Goal: Task Accomplishment & Management: Complete application form

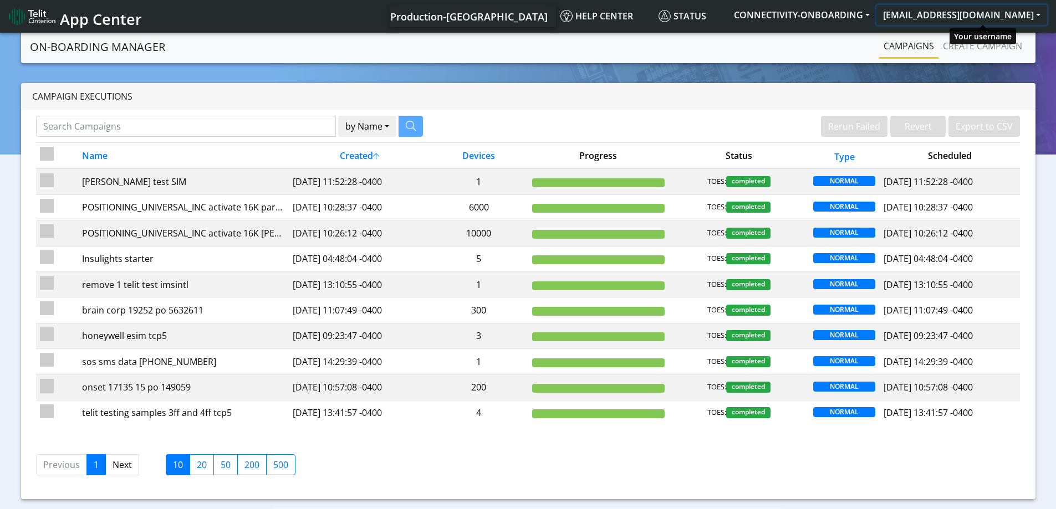
click at [957, 15] on button "[EMAIL_ADDRESS][DOMAIN_NAME]" at bounding box center [961, 15] width 171 height 20
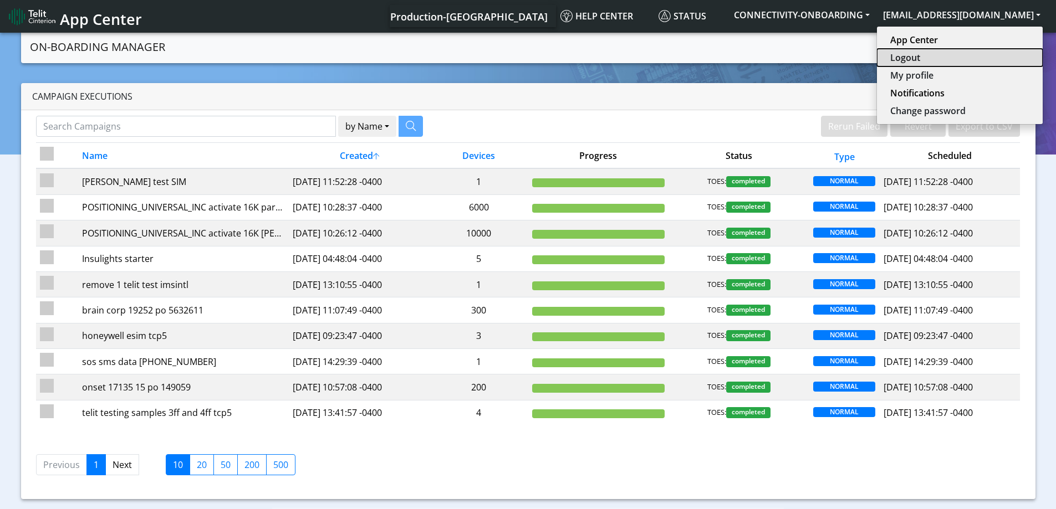
click at [935, 54] on button "Logout" at bounding box center [960, 58] width 166 height 18
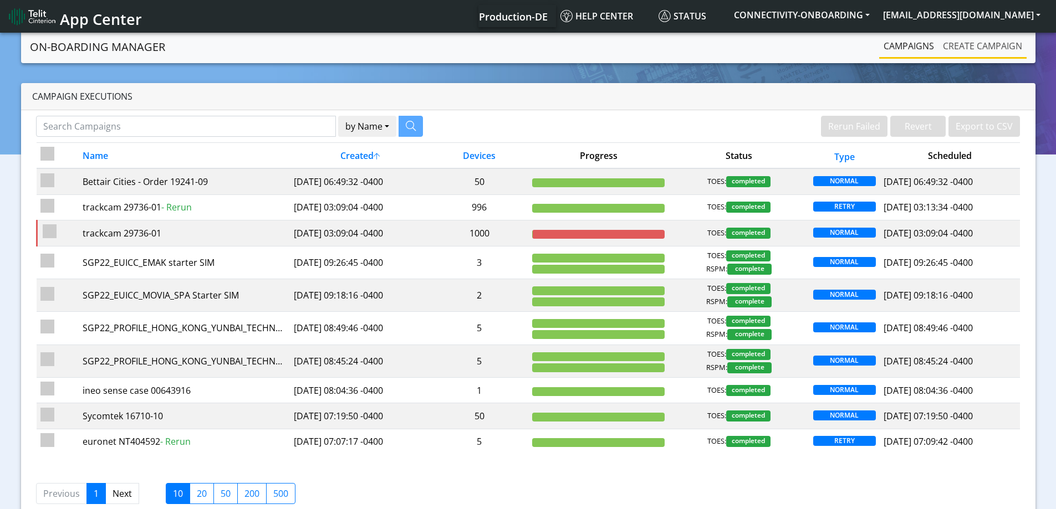
click at [966, 47] on link "Create campaign" at bounding box center [982, 46] width 88 height 22
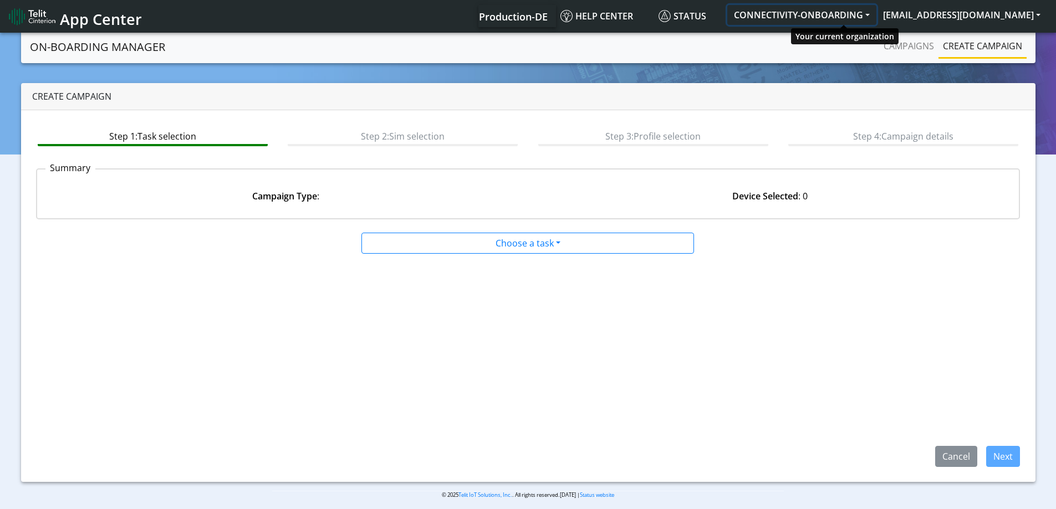
click at [833, 18] on button "CONNECTIVITY-ONBOARDING" at bounding box center [801, 15] width 149 height 20
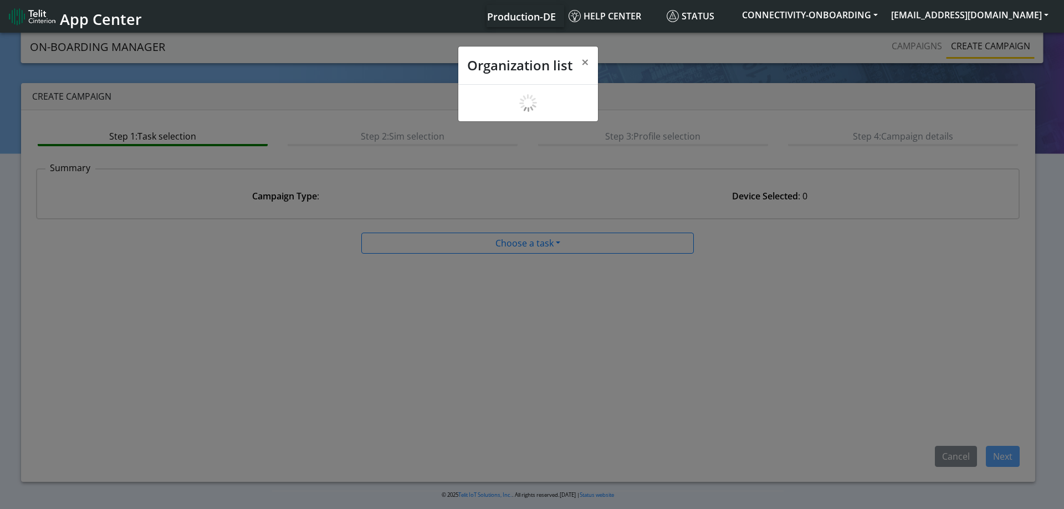
scroll to position [4, 0]
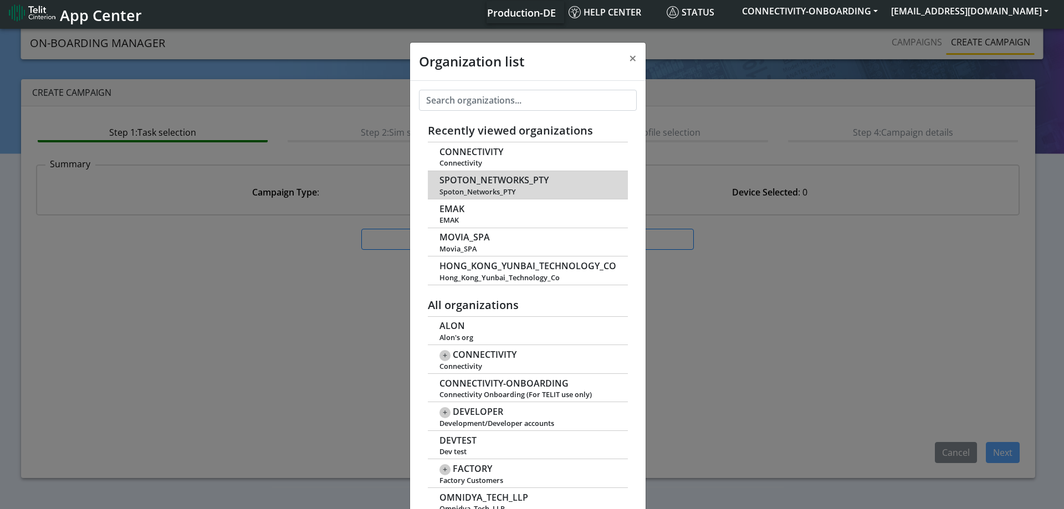
click at [483, 180] on span "SPOTON_NETWORKS_PTY" at bounding box center [494, 180] width 109 height 11
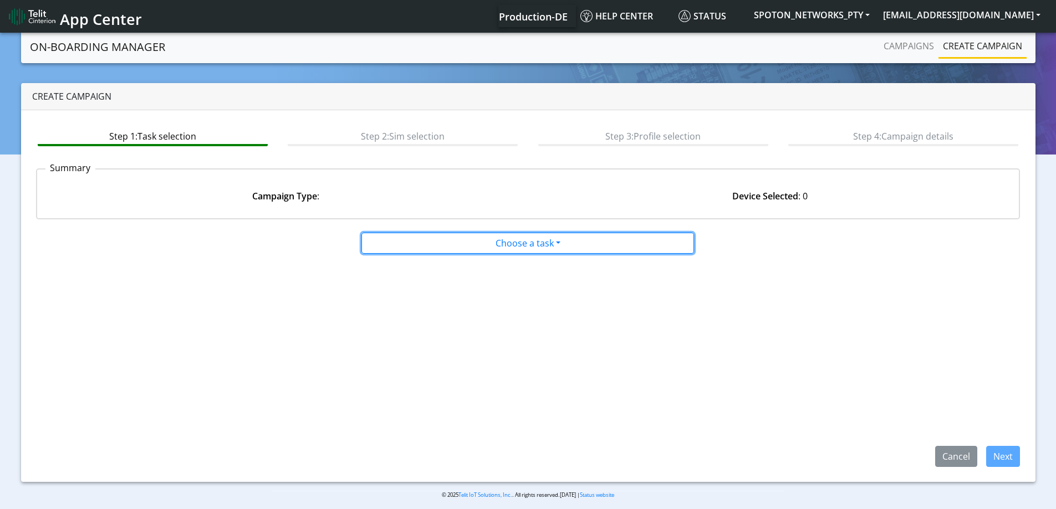
click at [450, 248] on button "Choose a task" at bounding box center [527, 243] width 333 height 21
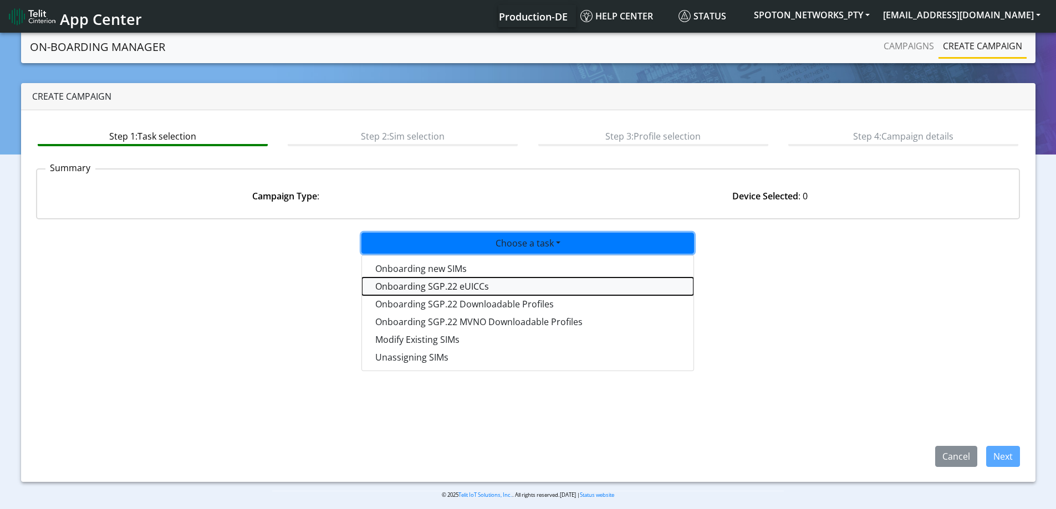
click at [432, 283] on tasksgp22eUICC-dropdown "Onboarding SGP.22 eUICCs" at bounding box center [527, 287] width 331 height 18
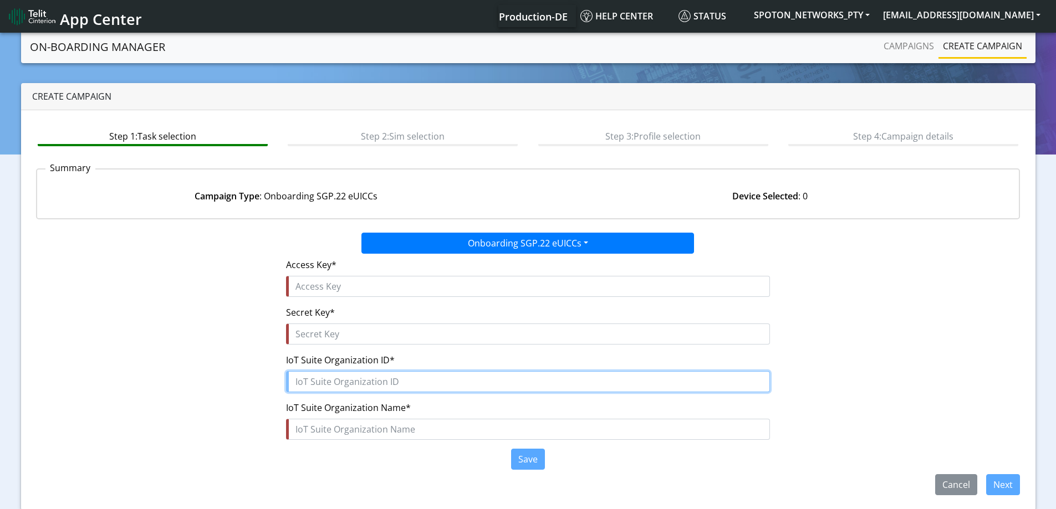
click at [335, 388] on input "text" at bounding box center [528, 381] width 484 height 21
paste input "0f5a74dd-1721-44a2-9194-c1a21dfc8cfe"
type input "0f5a74dd-1721-44a2-9194-c1a21dfc8cfe"
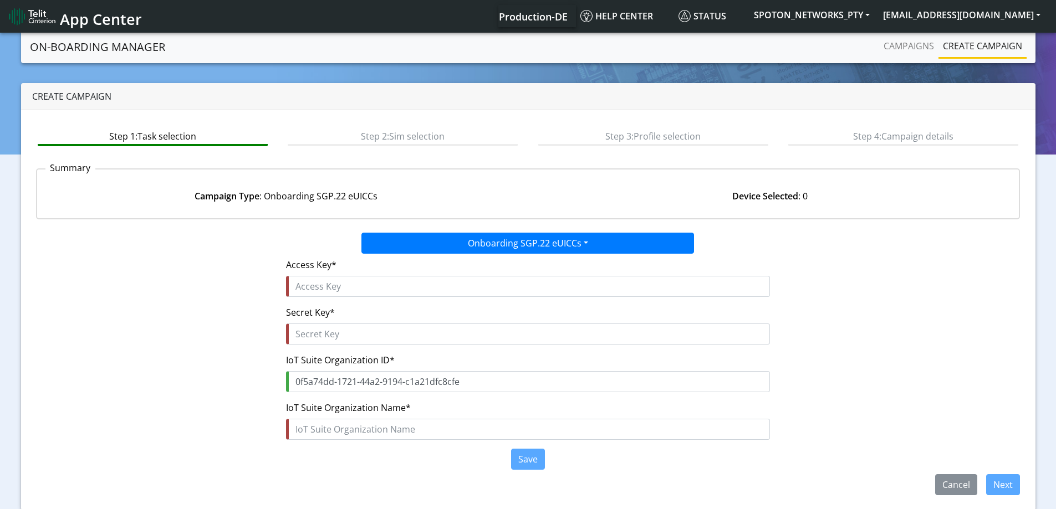
click at [310, 417] on div "IoT Suite Organization Name*" at bounding box center [528, 420] width 484 height 39
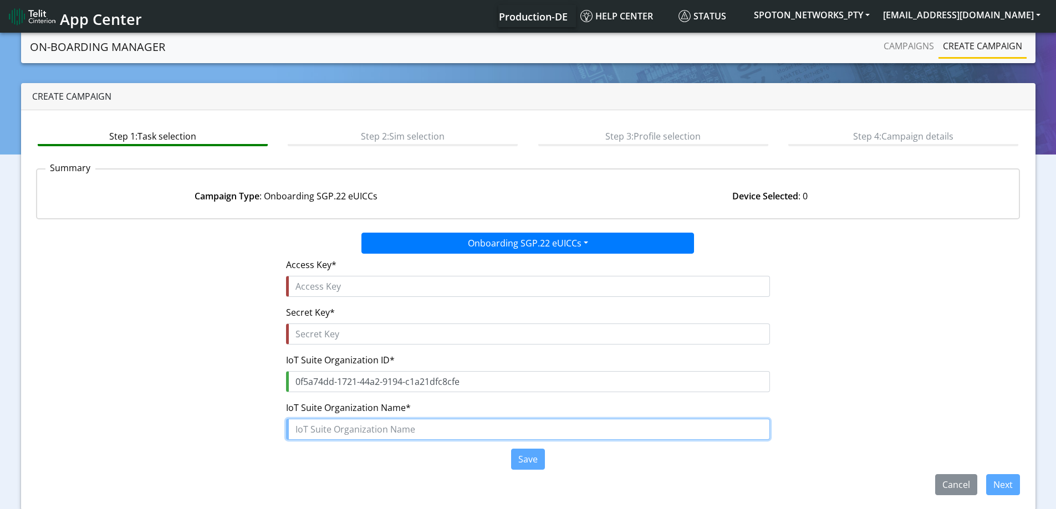
click at [310, 425] on input "text" at bounding box center [528, 429] width 484 height 21
paste input "SPOTON_NETWORKS_PTY"
type input "SPOTON_NETWORKS_PTY"
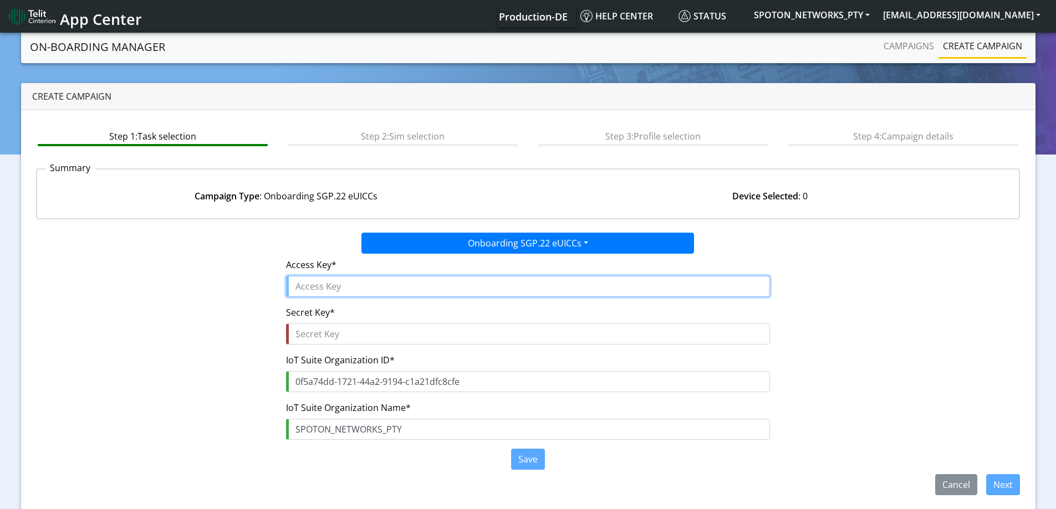
click at [329, 292] on input "text" at bounding box center [528, 286] width 484 height 21
paste input "M4SGP6URzyPd15nTaunn"
type input "M4SGP6URzyPd15nTaunn"
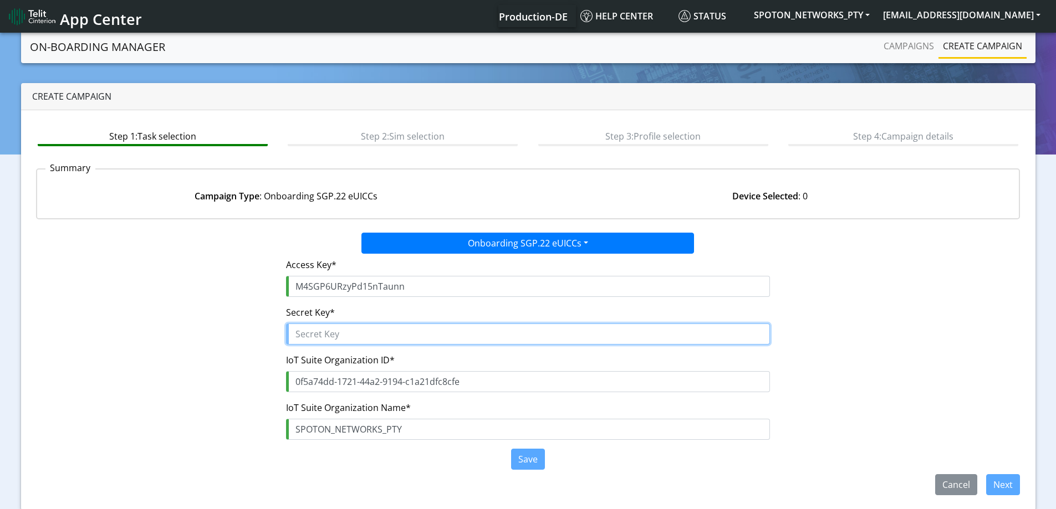
click at [328, 329] on input "text" at bounding box center [528, 334] width 484 height 21
paste input "XIepGwoPsdVPwiKVW$2gP6FfkDh1MFrFEZhZr44A"
type input "XIepGwoPsdVPwiKVW$2gP6FfkDh1MFrFEZhZr44A"
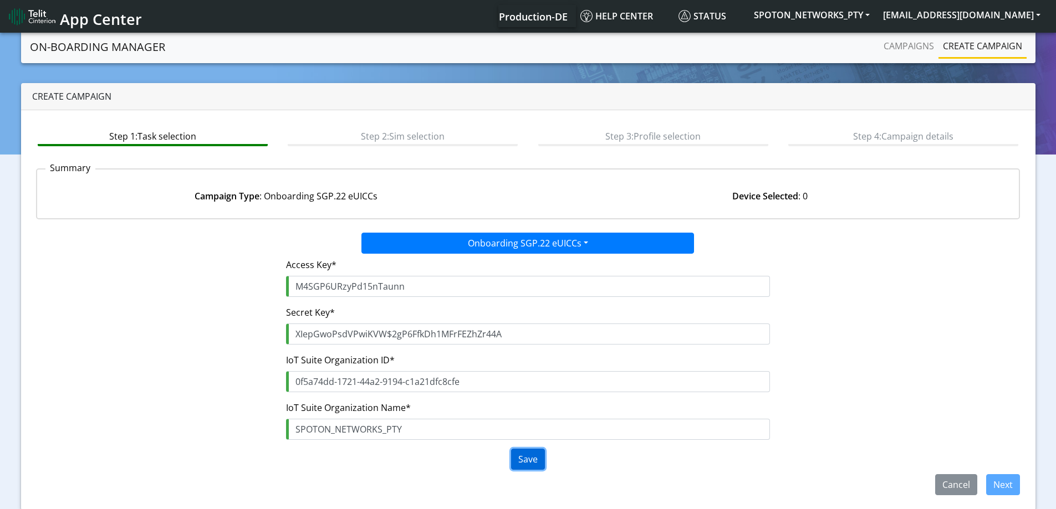
click at [538, 458] on button "Save" at bounding box center [528, 459] width 34 height 21
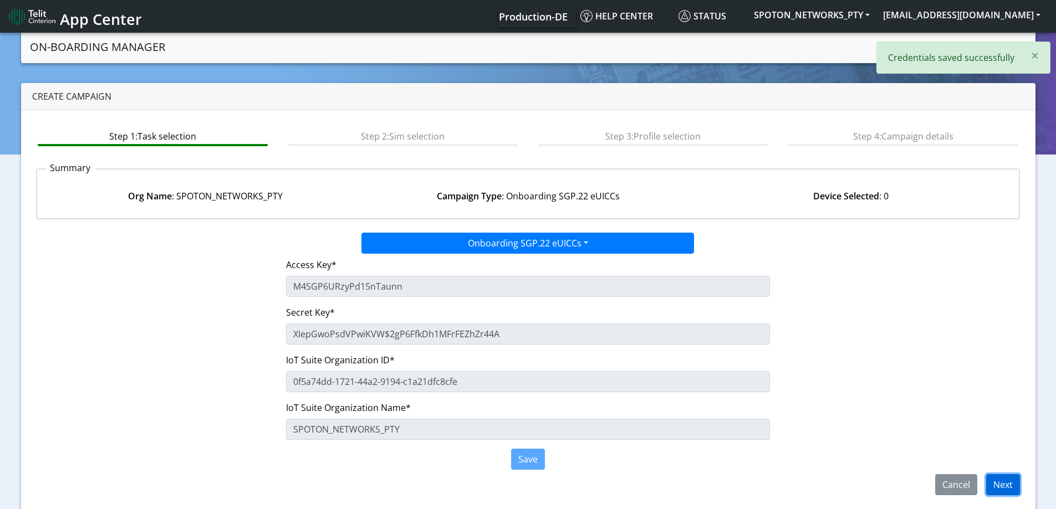
click at [1012, 482] on button "Next" at bounding box center [1003, 484] width 34 height 21
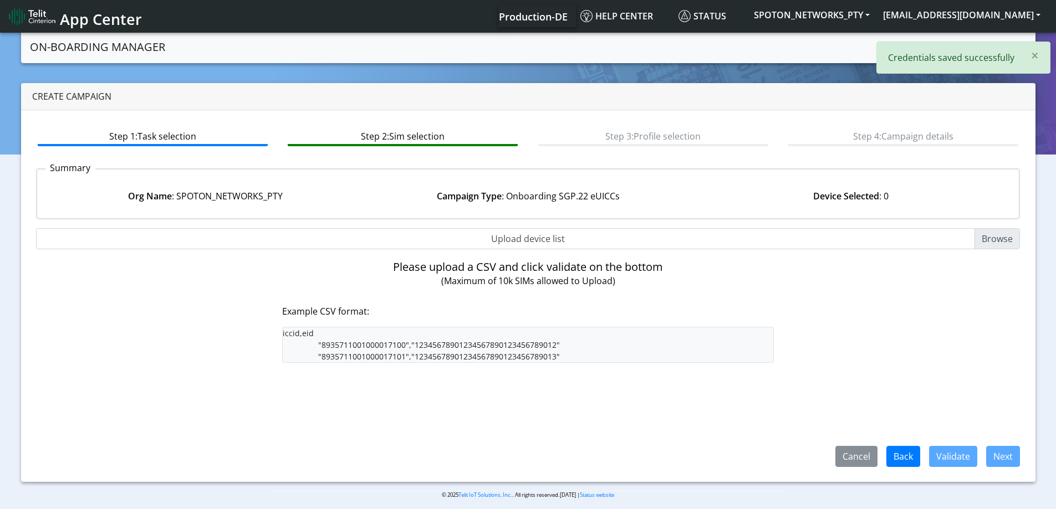
click at [545, 237] on input "Upload device list" at bounding box center [528, 238] width 984 height 21
type input "C:\fakepath\SGP Onboarding CSV.csv"
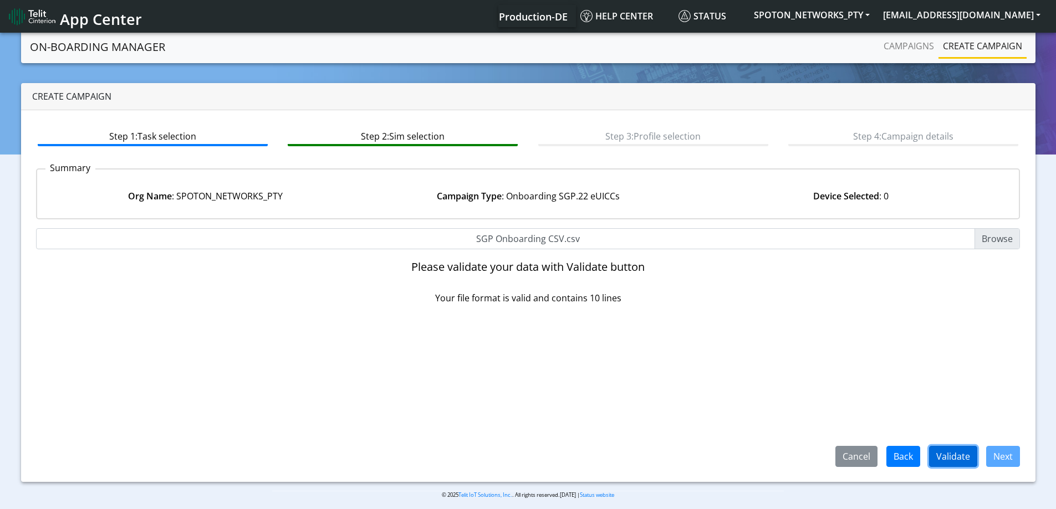
click at [955, 456] on button "Validate" at bounding box center [953, 456] width 48 height 21
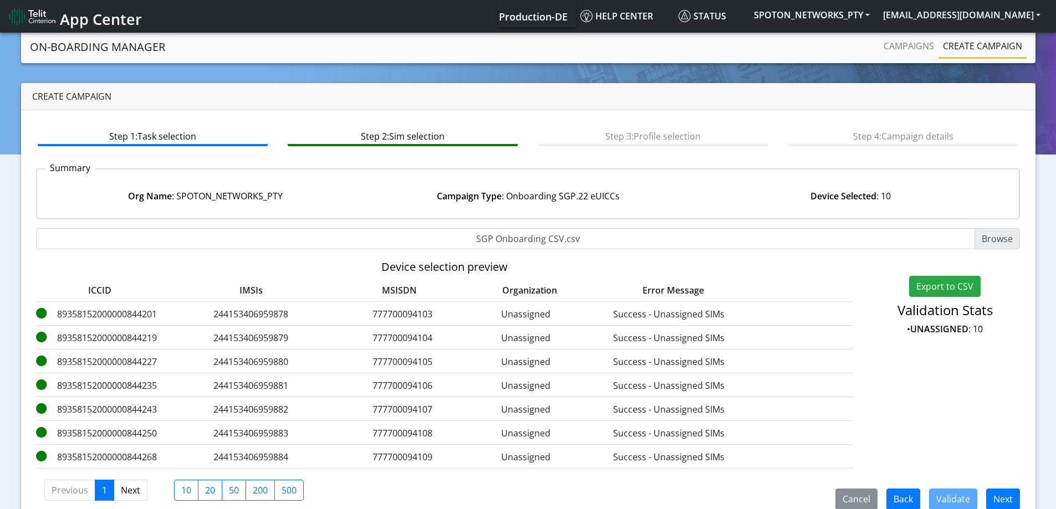
scroll to position [20, 0]
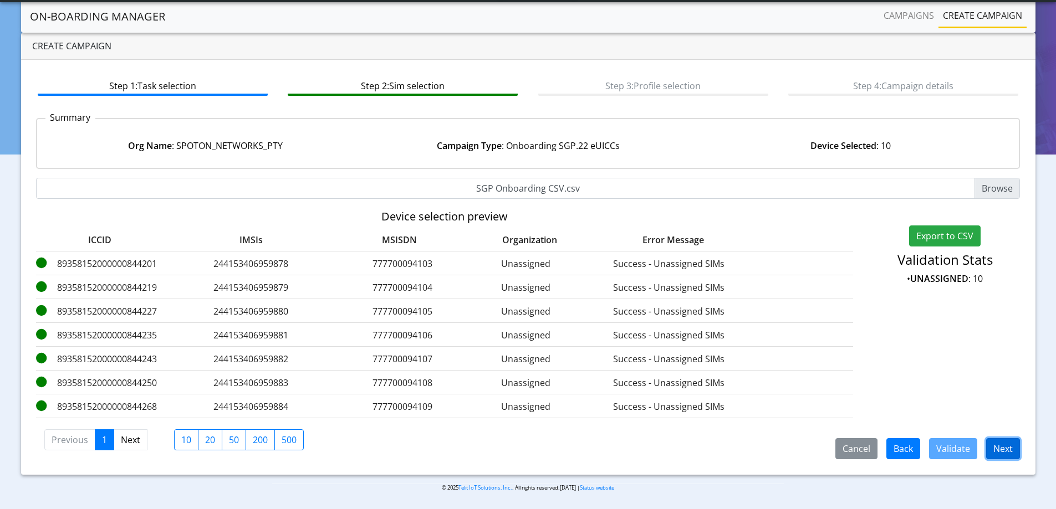
click at [1004, 451] on button "Next" at bounding box center [1003, 448] width 34 height 21
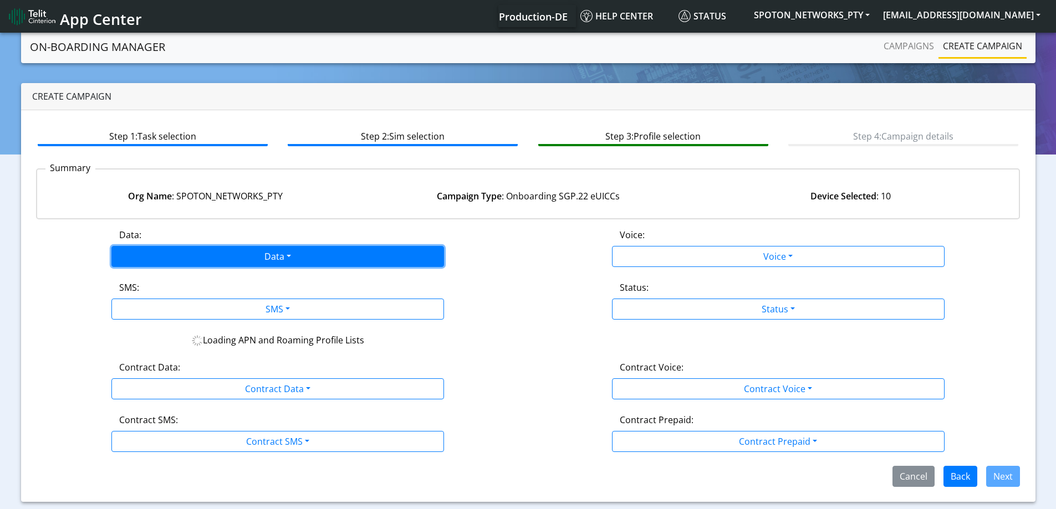
click at [272, 263] on button "Data" at bounding box center [277, 256] width 333 height 21
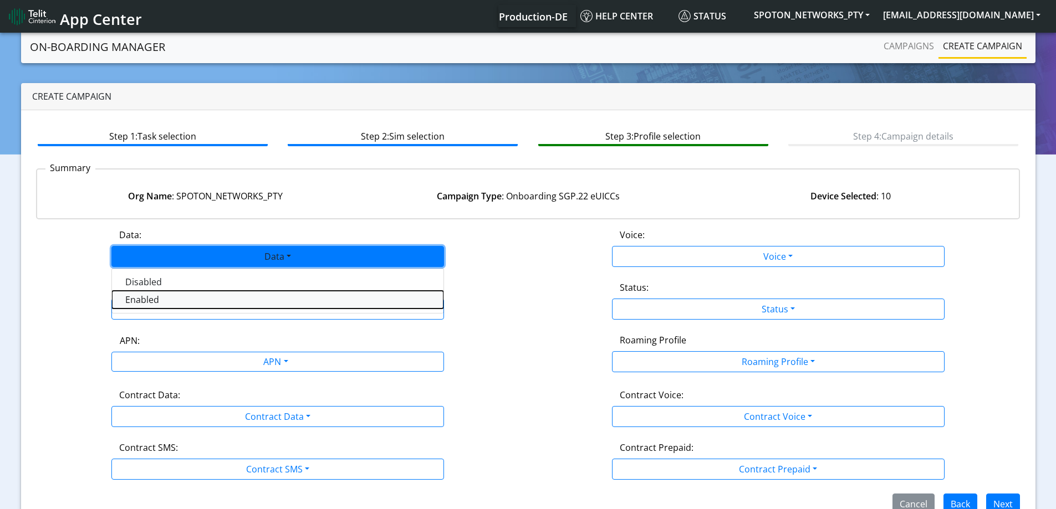
click at [167, 299] on button "Enabled" at bounding box center [277, 300] width 331 height 18
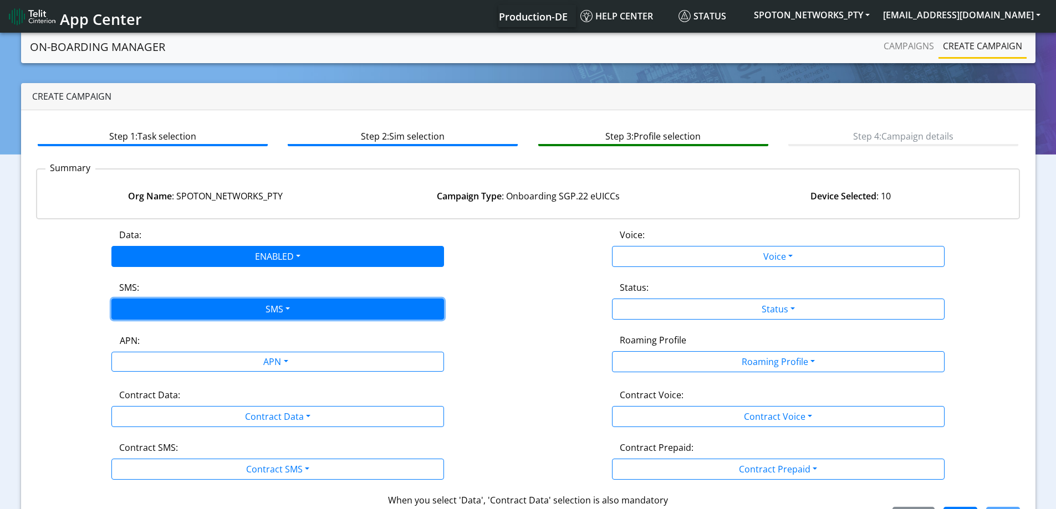
click at [160, 311] on button "SMS" at bounding box center [277, 309] width 333 height 21
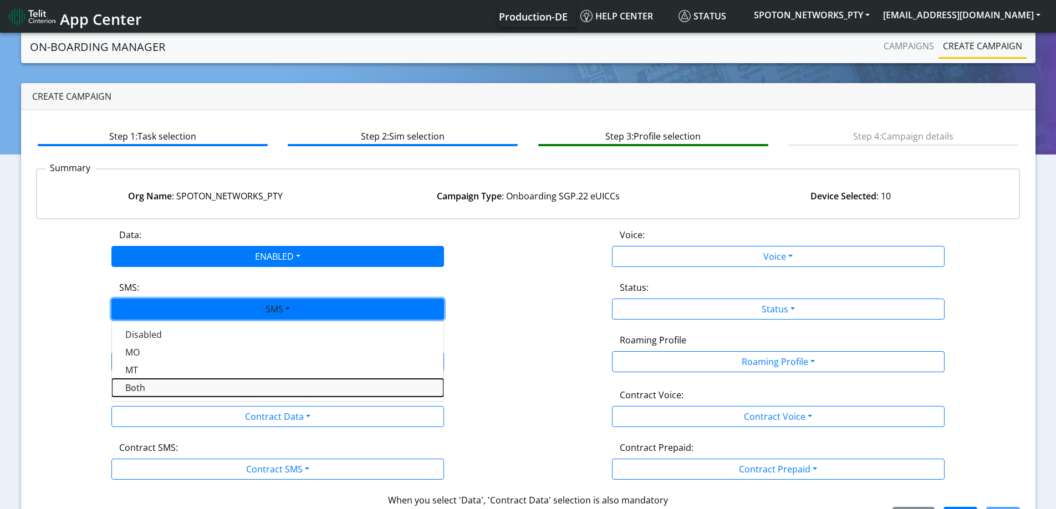
click at [142, 386] on button "Both" at bounding box center [277, 388] width 331 height 18
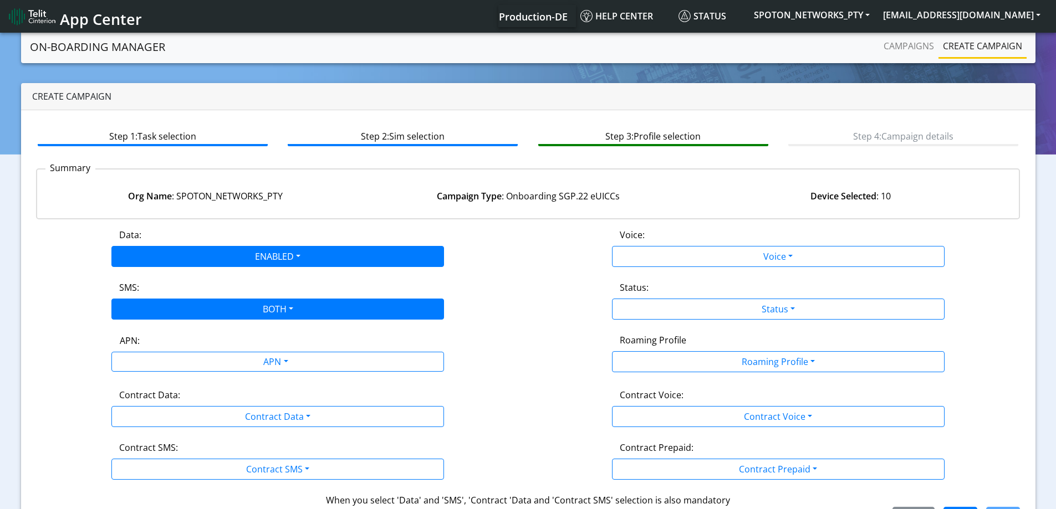
click at [142, 392] on label "Contract Data:" at bounding box center [149, 395] width 61 height 13
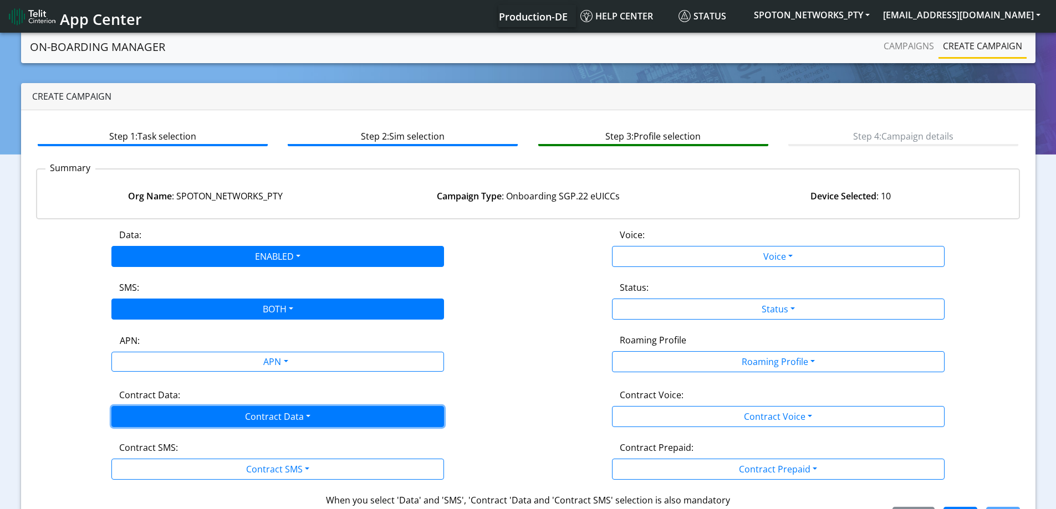
click at [142, 415] on button "Contract Data" at bounding box center [277, 416] width 333 height 21
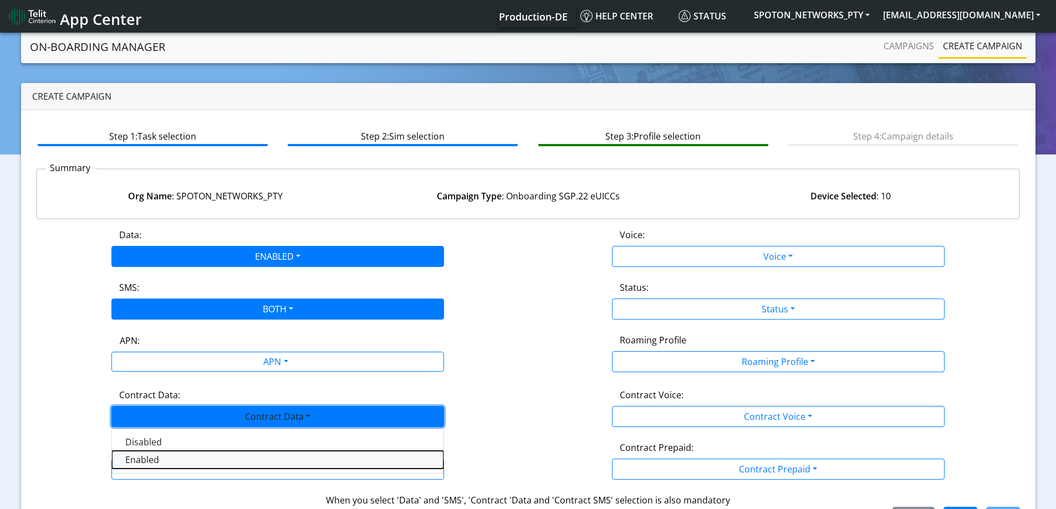
click at [144, 460] on Dataenabled-dropdown "Enabled" at bounding box center [277, 460] width 331 height 18
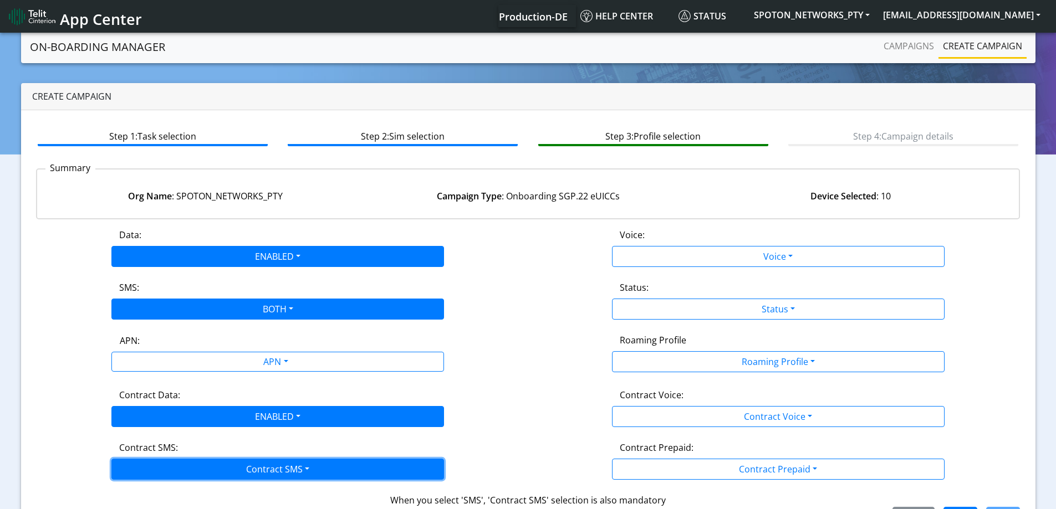
click at [144, 468] on button "Contract SMS" at bounding box center [277, 469] width 333 height 21
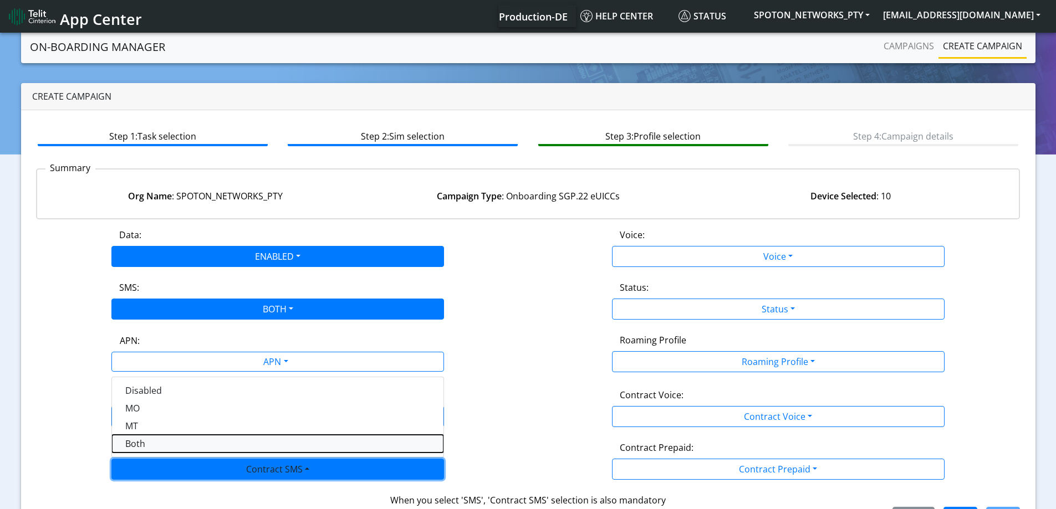
click at [146, 446] on SMSboth-dropdown "Both" at bounding box center [277, 444] width 331 height 18
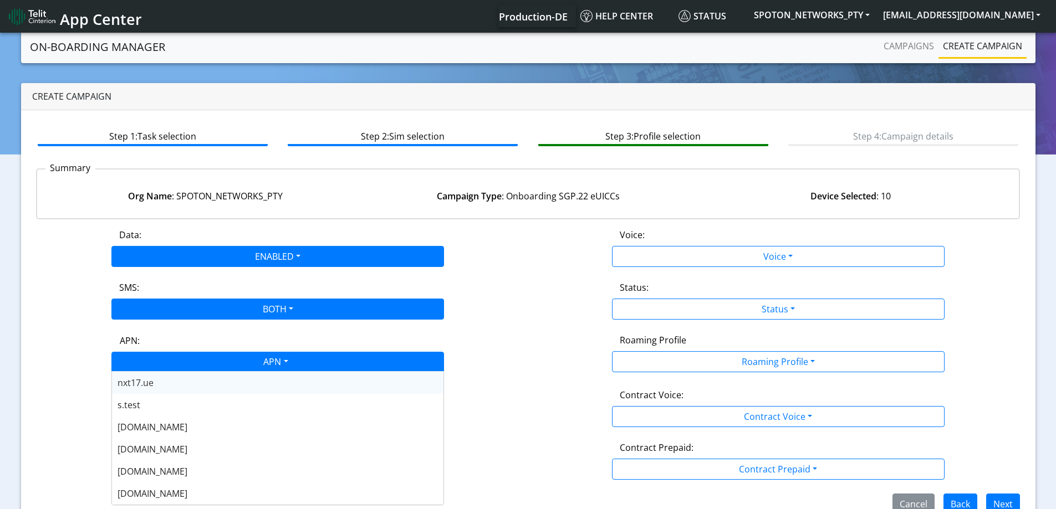
click at [199, 361] on div "APN" at bounding box center [274, 364] width 351 height 22
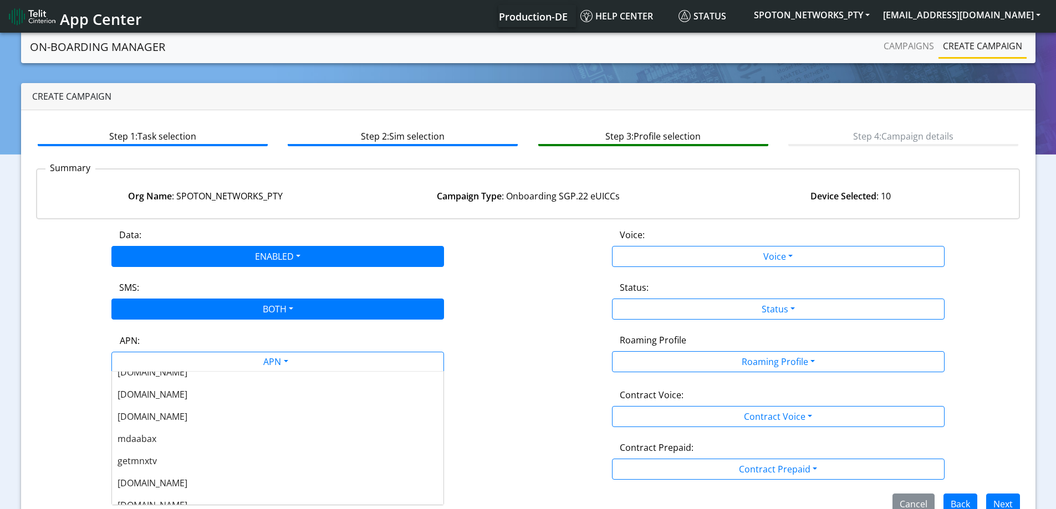
scroll to position [388, 0]
click at [180, 420] on div "nxt23.net" at bounding box center [277, 416] width 331 height 22
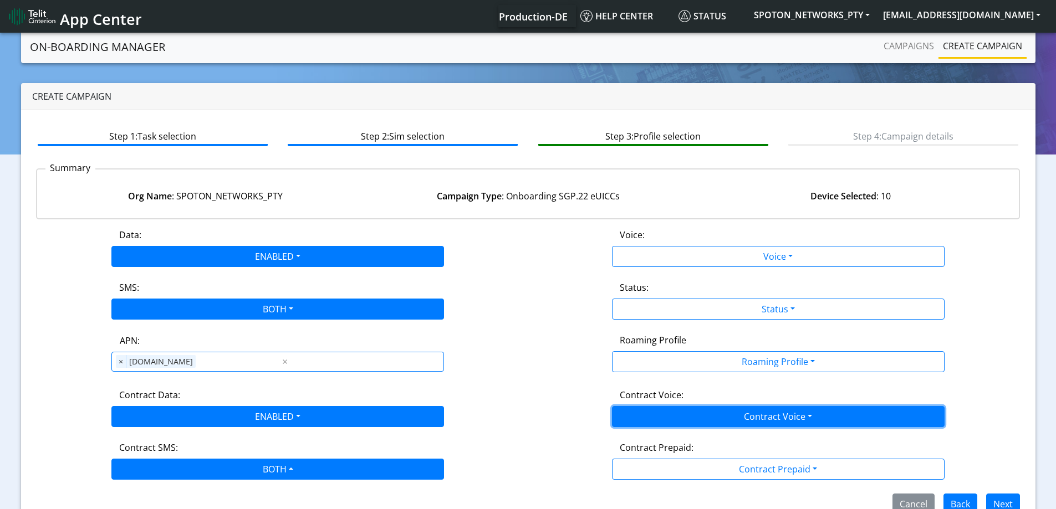
click at [758, 417] on button "Contract Voice" at bounding box center [778, 416] width 333 height 21
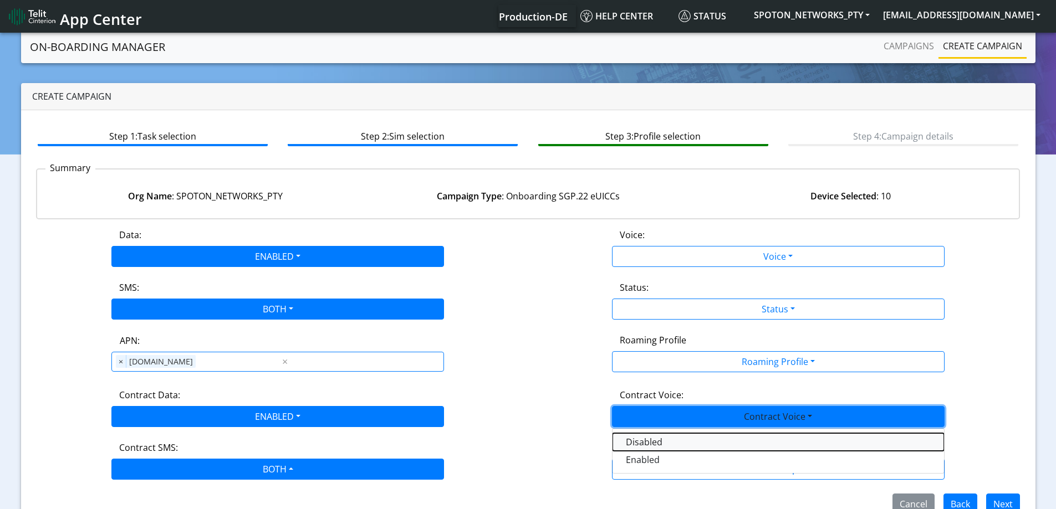
click at [647, 442] on Voicedisabled-dropdown "Disabled" at bounding box center [778, 442] width 331 height 18
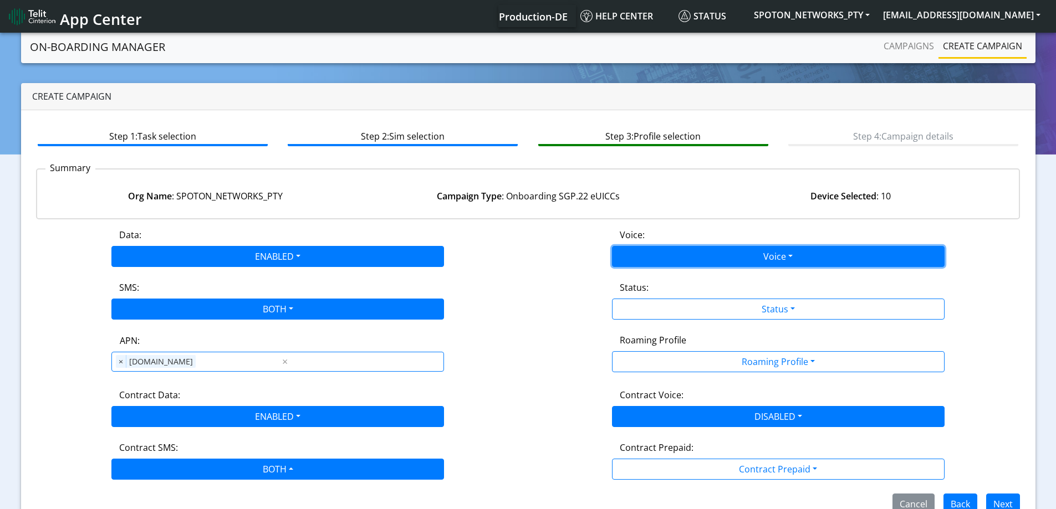
click at [660, 262] on button "Voice" at bounding box center [778, 256] width 333 height 21
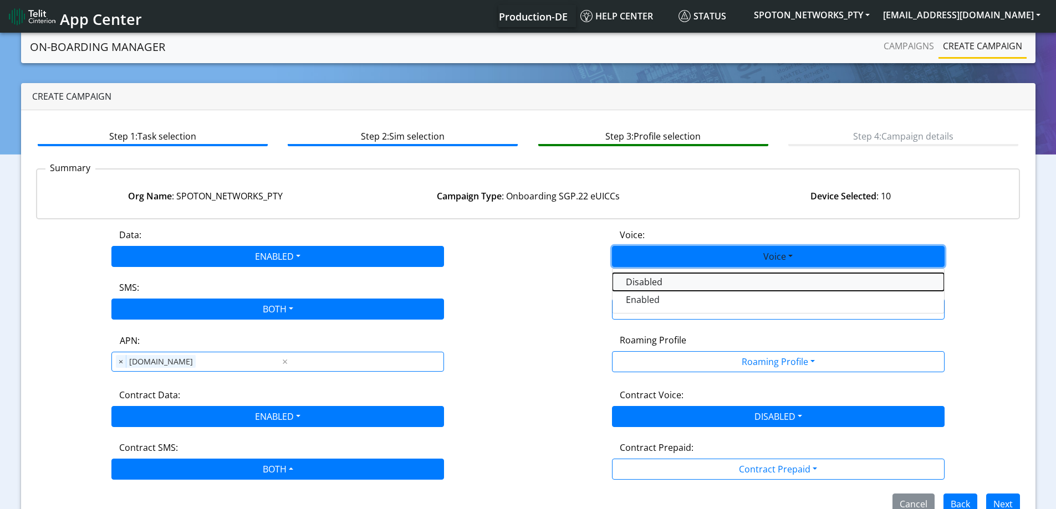
click at [641, 282] on button "Disabled" at bounding box center [778, 282] width 331 height 18
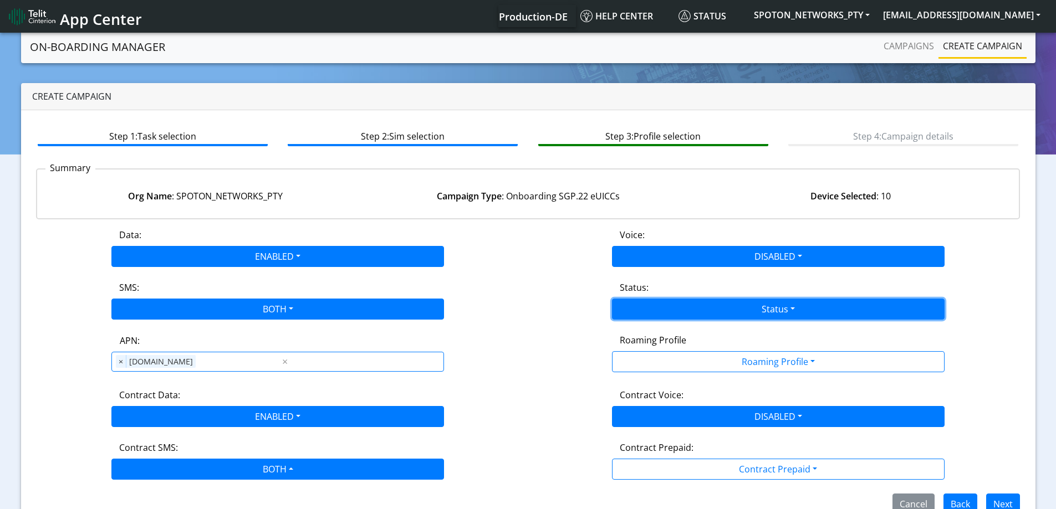
drag, startPoint x: 645, startPoint y: 300, endPoint x: 646, endPoint y: 315, distance: 15.1
click at [645, 302] on button "Status" at bounding box center [778, 309] width 333 height 21
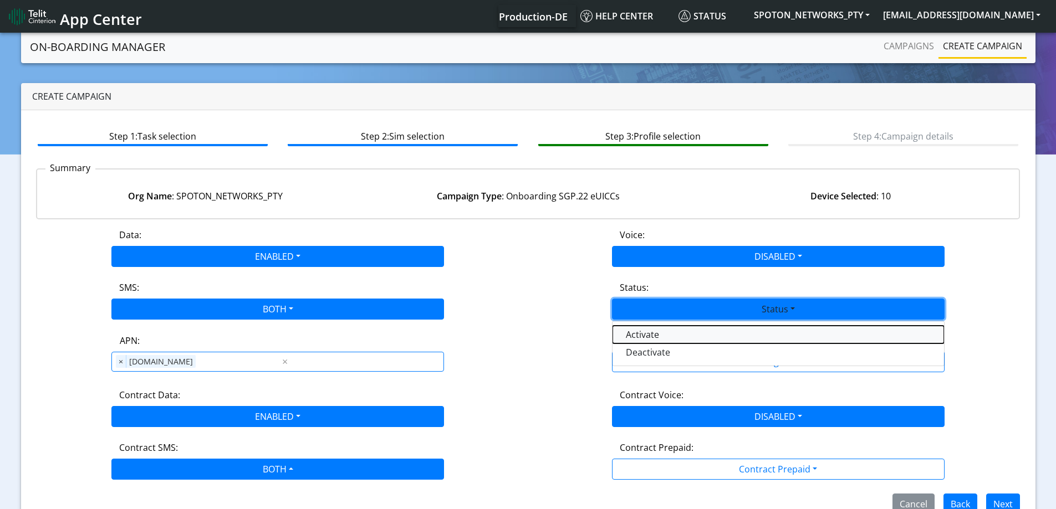
click at [646, 330] on button "Activate" at bounding box center [778, 335] width 331 height 18
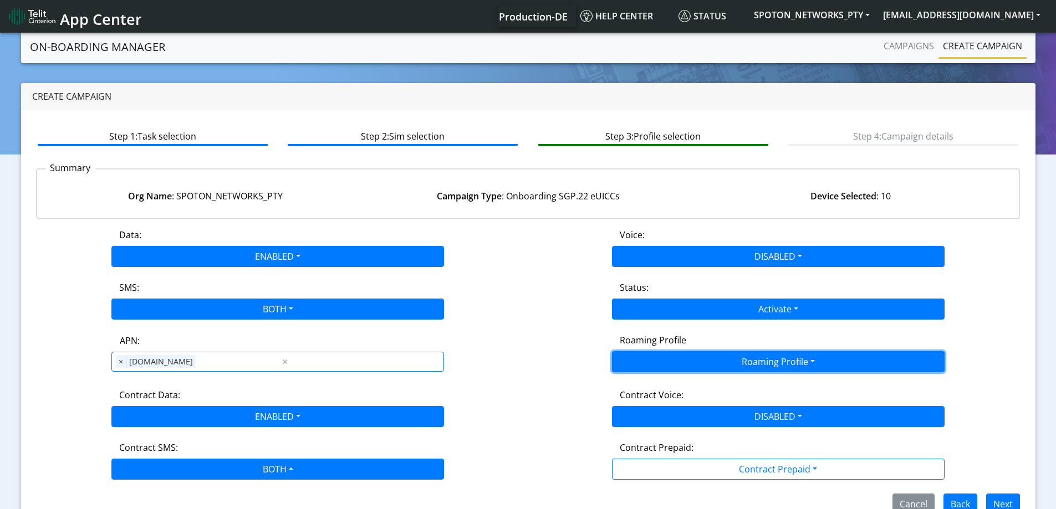
click at [712, 366] on button "Roaming Profile" at bounding box center [778, 361] width 333 height 21
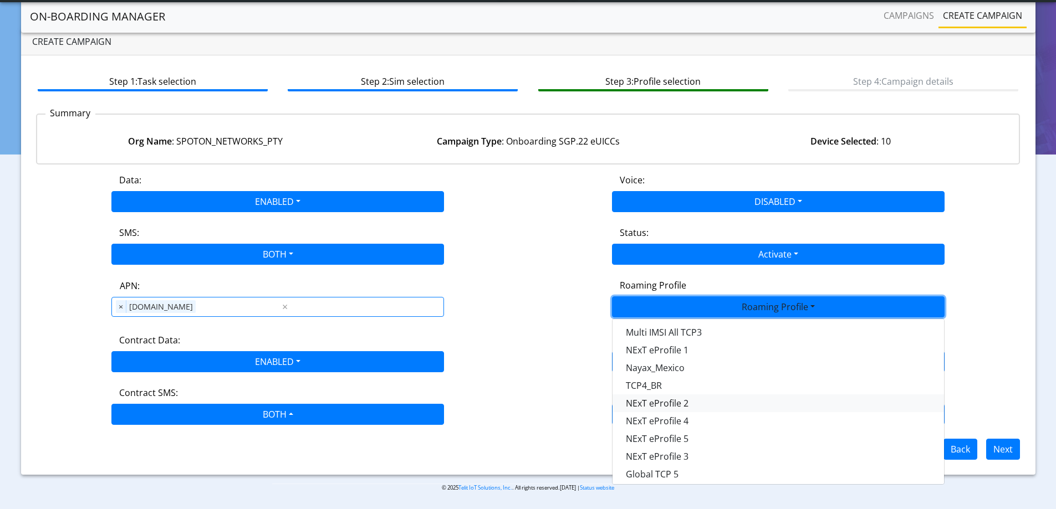
scroll to position [294, 0]
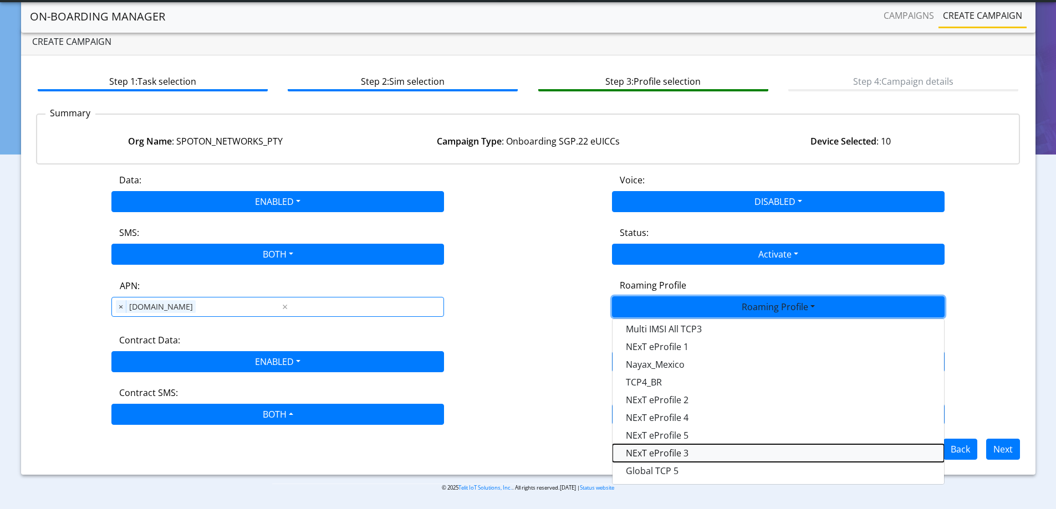
click at [688, 453] on Profile-dropdown "NExT eProfile 3" at bounding box center [778, 454] width 331 height 18
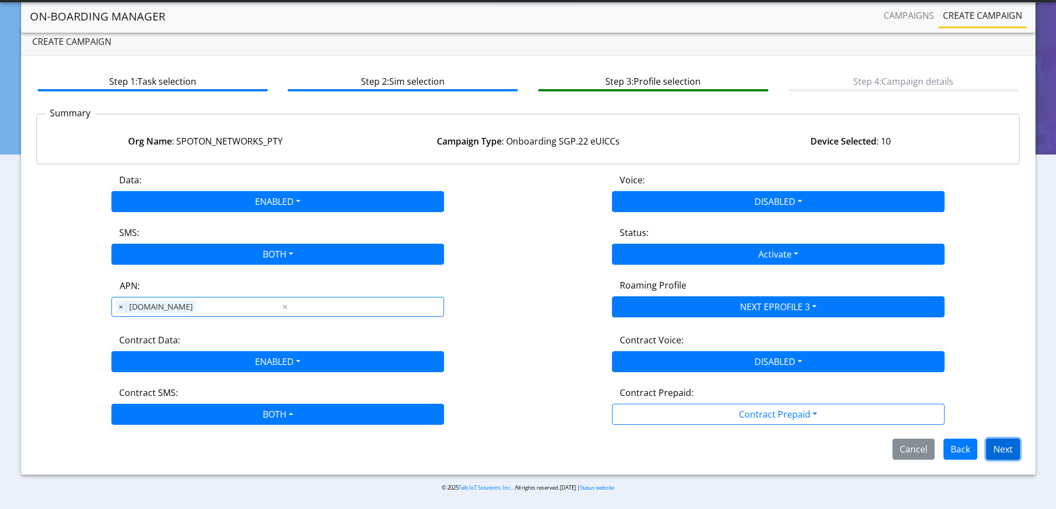
click at [1012, 448] on button "Next" at bounding box center [1003, 449] width 34 height 21
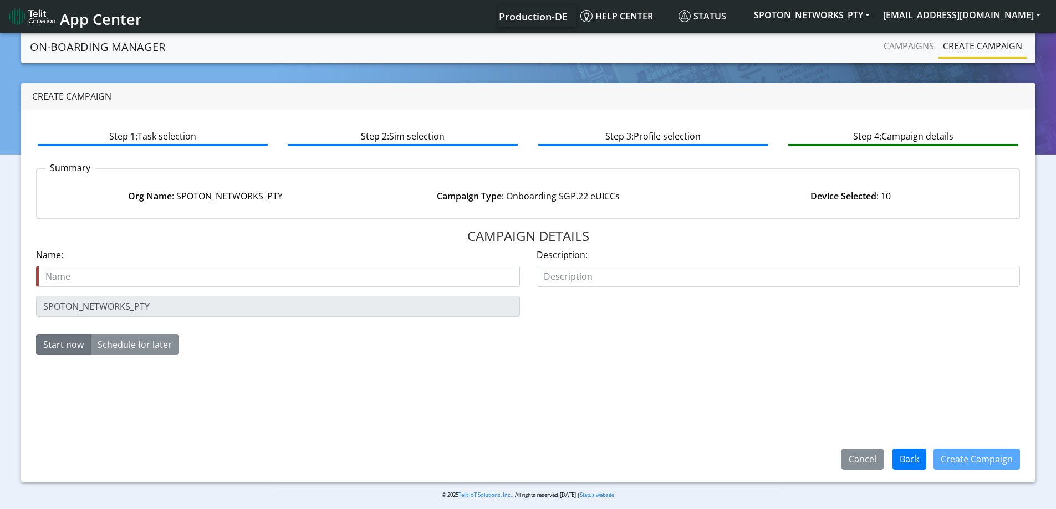
click at [28, 311] on div "SPOTON_NETWORKS_PTY" at bounding box center [278, 306] width 501 height 21
click at [70, 268] on div "Name is required Name:" at bounding box center [278, 267] width 484 height 39
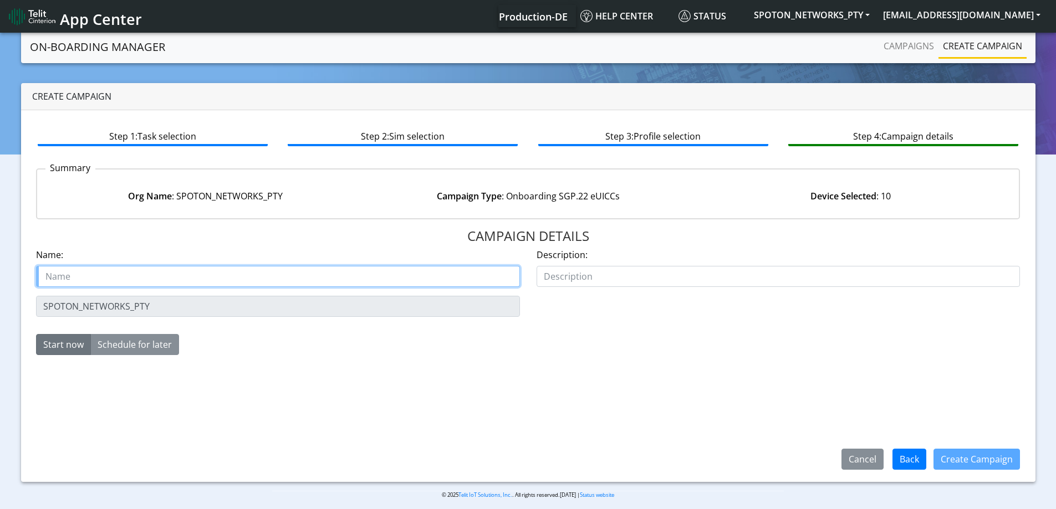
click at [70, 278] on input "text" at bounding box center [278, 276] width 484 height 21
paste input "SPOTON_NETWORKS_PTY"
type input "SPOTON_NETWORKS_PTY Starter SIM esim 3"
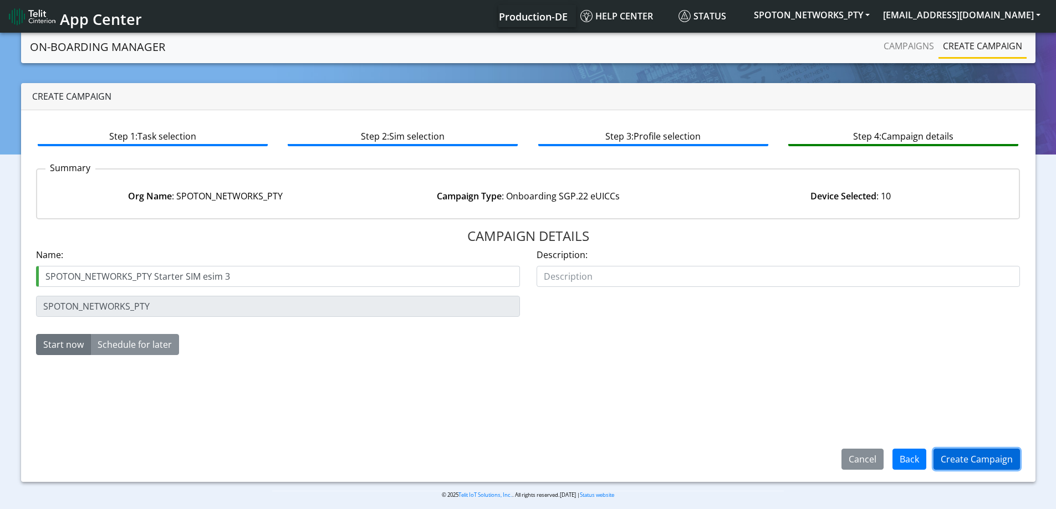
click at [1004, 458] on button "Create Campaign" at bounding box center [976, 459] width 86 height 21
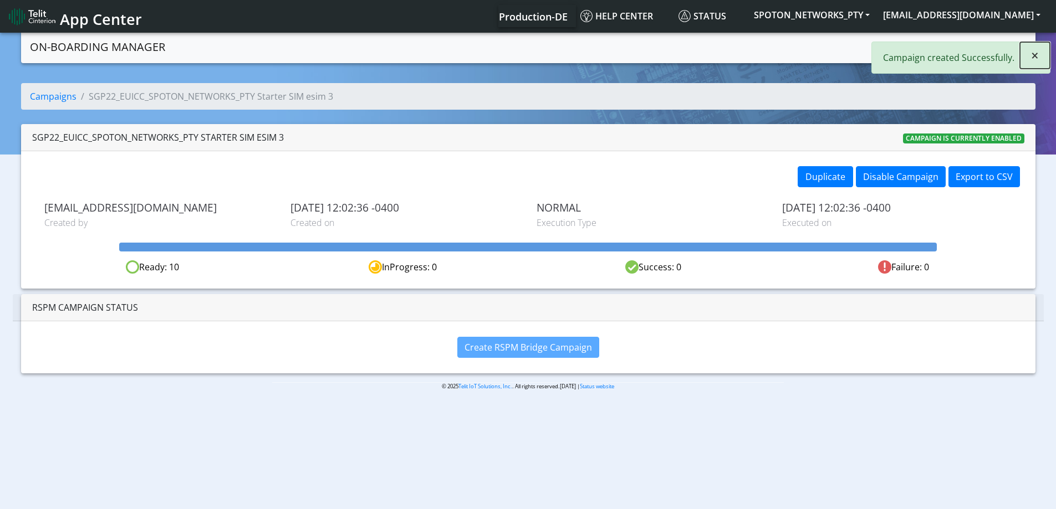
click at [1040, 54] on button "×" at bounding box center [1035, 55] width 30 height 27
click at [897, 48] on link "Campaigns" at bounding box center [908, 46] width 59 height 22
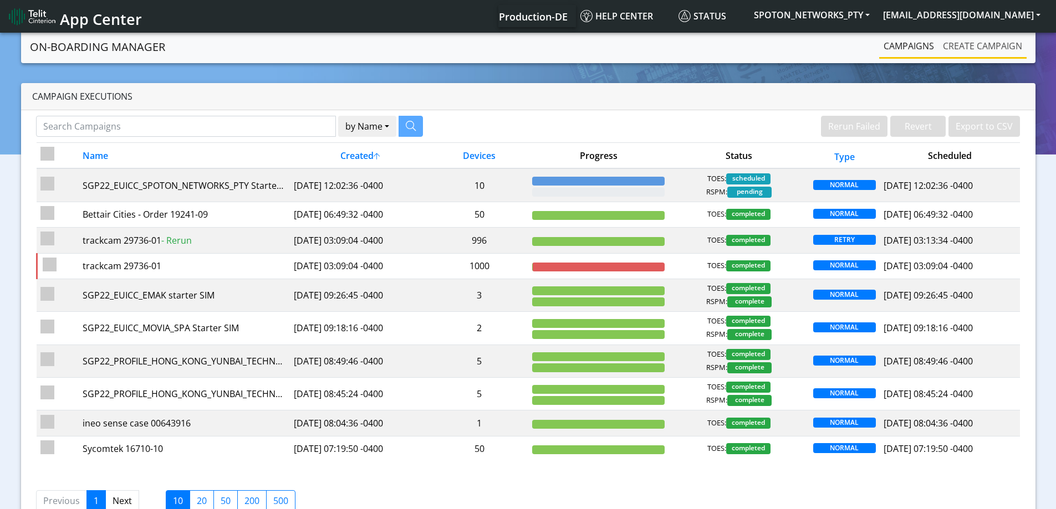
click at [957, 45] on link "Create campaign" at bounding box center [982, 46] width 88 height 22
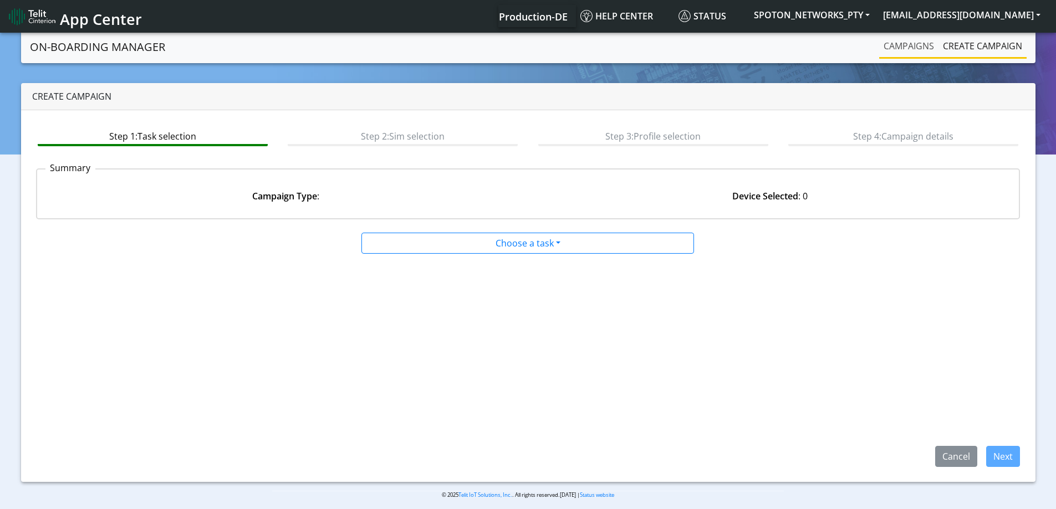
click at [906, 53] on link "Campaigns" at bounding box center [908, 46] width 59 height 22
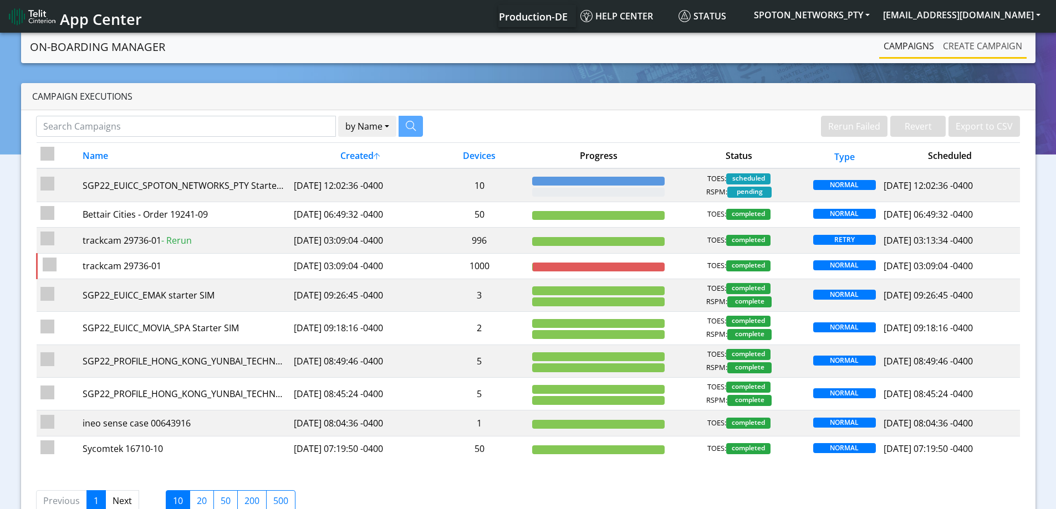
click at [963, 44] on link "Create campaign" at bounding box center [982, 46] width 88 height 22
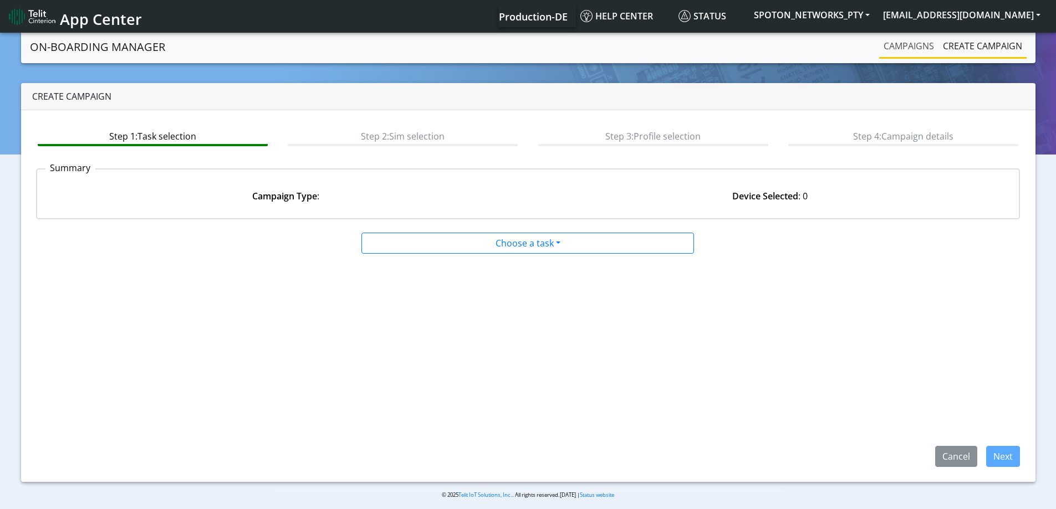
click at [901, 44] on link "Campaigns" at bounding box center [908, 46] width 59 height 22
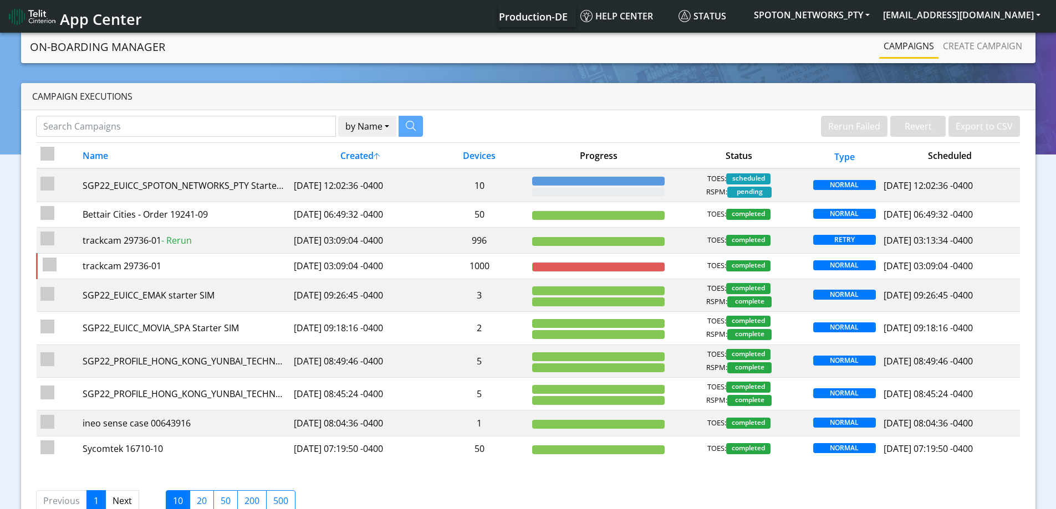
click at [910, 50] on link "Campaigns" at bounding box center [908, 46] width 59 height 22
click at [946, 45] on link "Create campaign" at bounding box center [982, 46] width 88 height 22
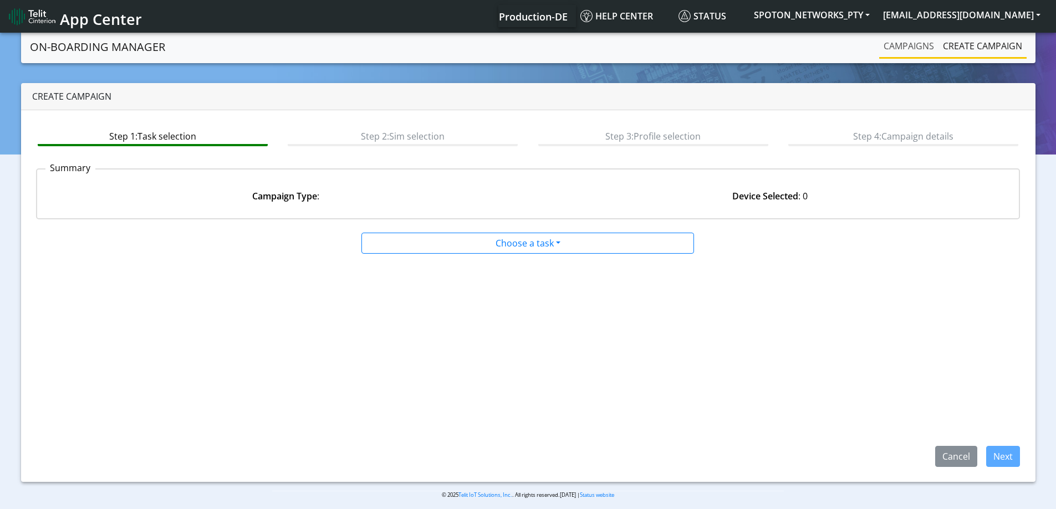
click at [902, 45] on link "Campaigns" at bounding box center [908, 46] width 59 height 22
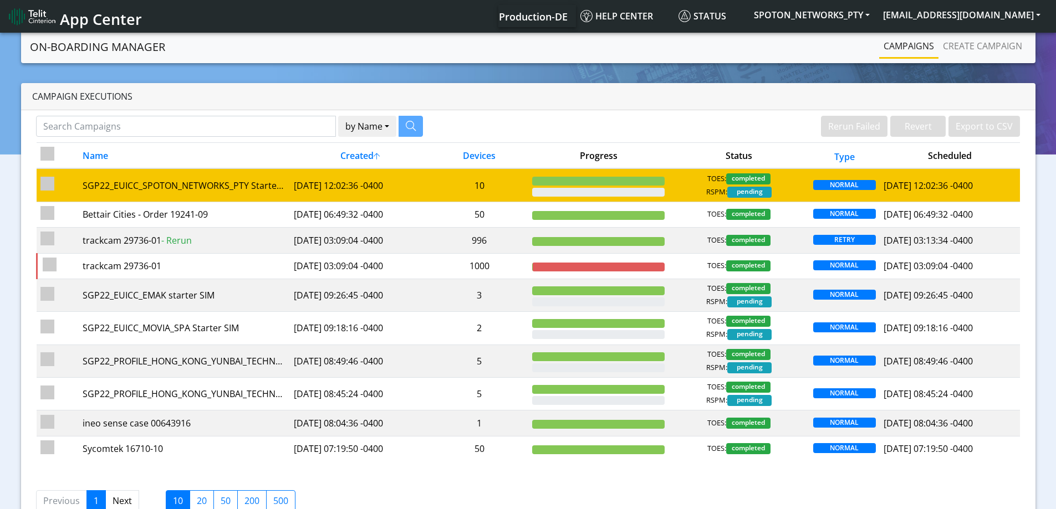
click at [511, 181] on td "10" at bounding box center [479, 185] width 98 height 33
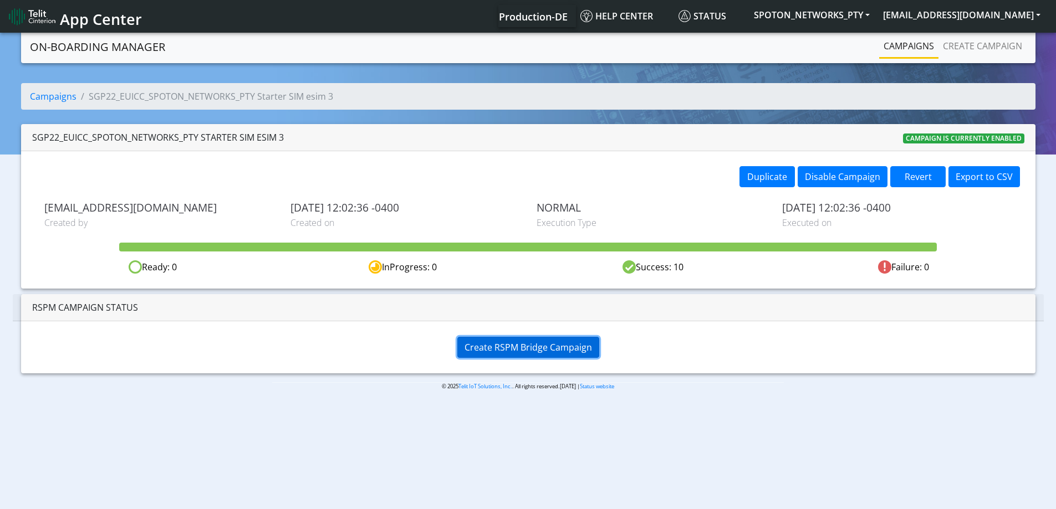
click at [497, 354] on button "Create RSPM Bridge Campaign" at bounding box center [528, 347] width 142 height 21
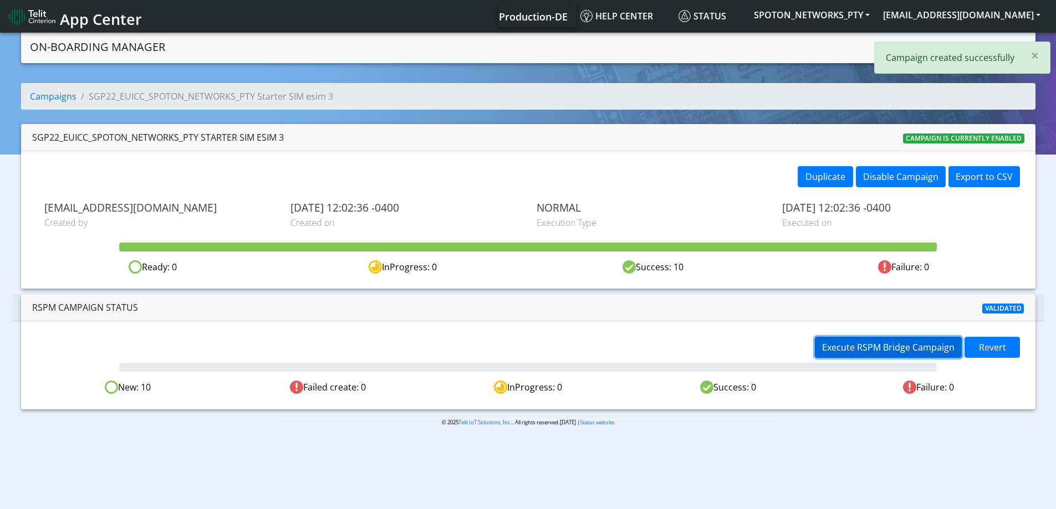
click at [830, 345] on span "Execute RSPM Bridge Campaign" at bounding box center [888, 347] width 132 height 12
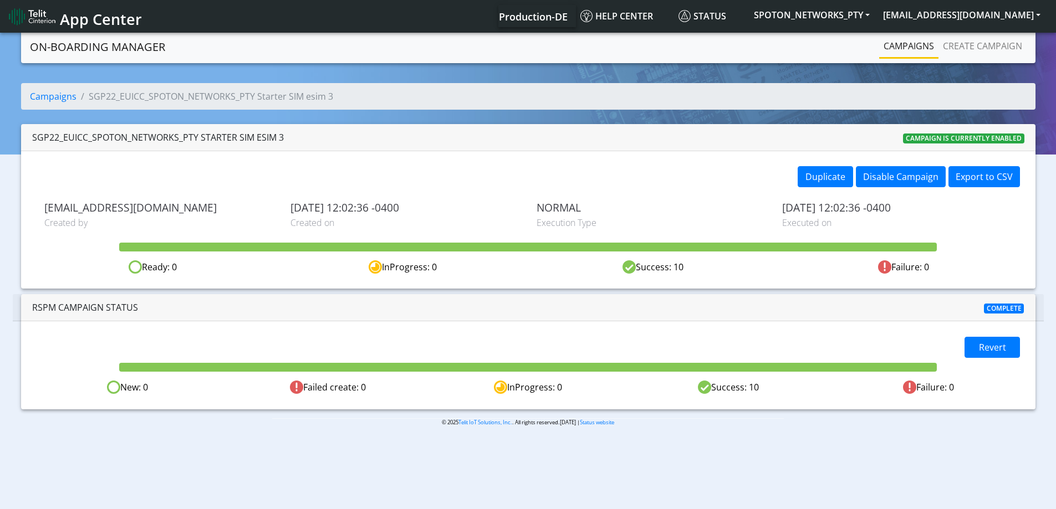
click at [903, 44] on link "Campaigns" at bounding box center [908, 46] width 59 height 22
